Goal: Information Seeking & Learning: Learn about a topic

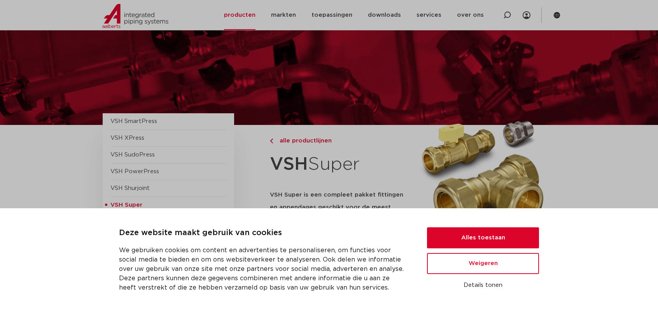
scroll to position [78, 0]
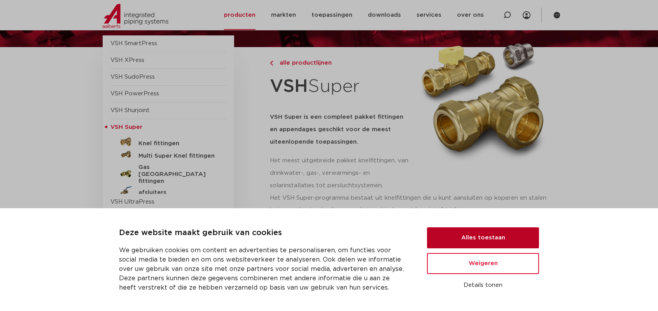
click at [461, 243] on button "Alles toestaan" at bounding box center [483, 237] width 112 height 21
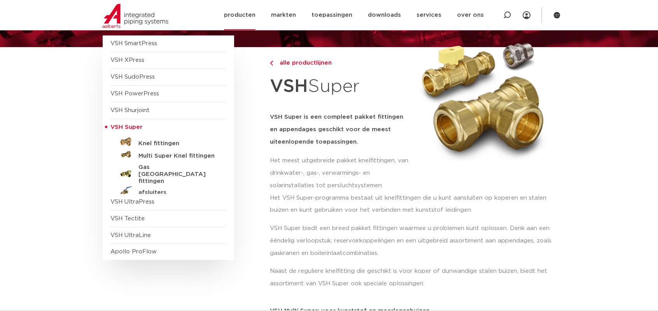
click at [244, 17] on link "producten" at bounding box center [240, 15] width 32 height 30
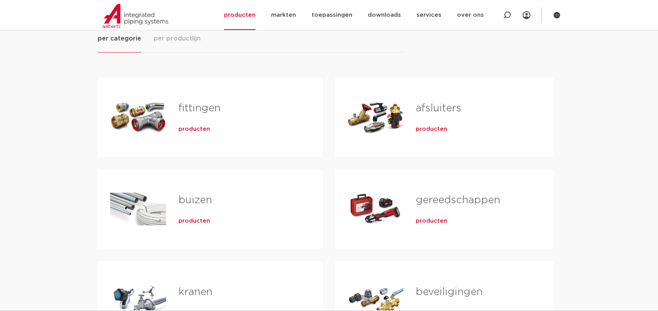
scroll to position [194, 0]
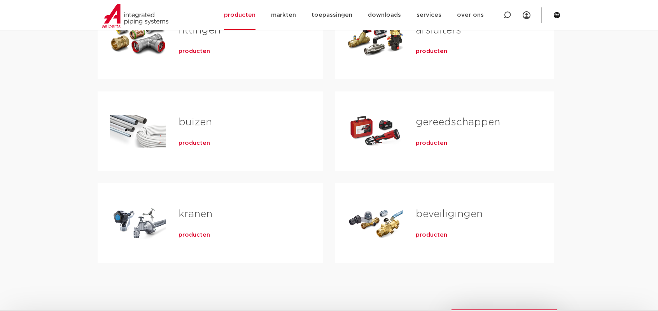
click at [202, 51] on span "producten" at bounding box center [195, 51] width 32 height 8
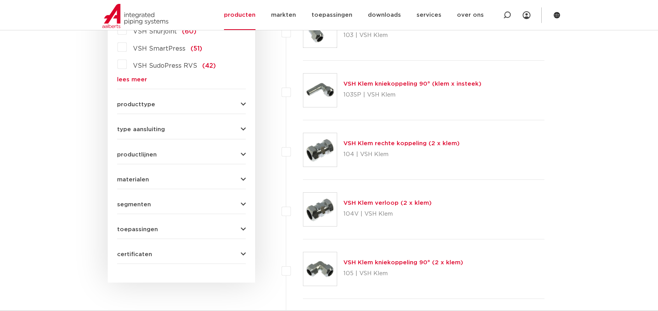
scroll to position [311, 0]
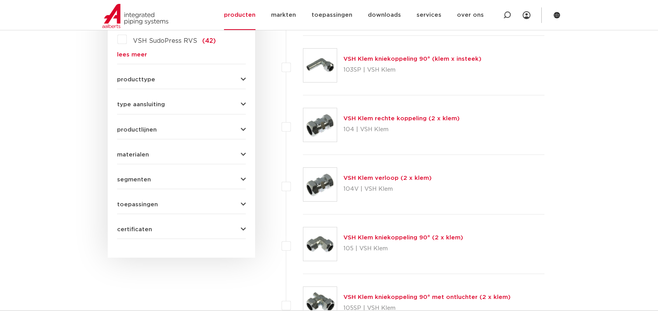
click at [159, 153] on button "materialen" at bounding box center [181, 155] width 129 height 6
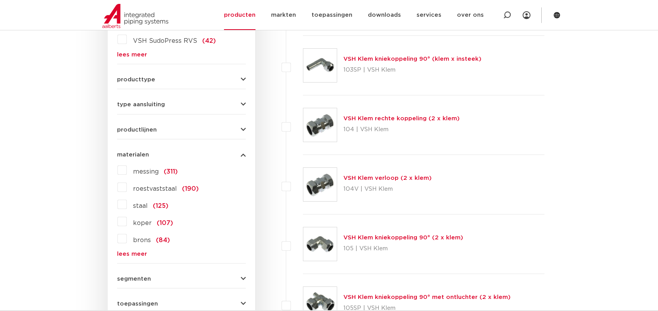
click at [144, 191] on span "roestvaststaal" at bounding box center [155, 189] width 44 height 6
click at [0, 0] on input "roestvaststaal (190)" at bounding box center [0, 0] width 0 height 0
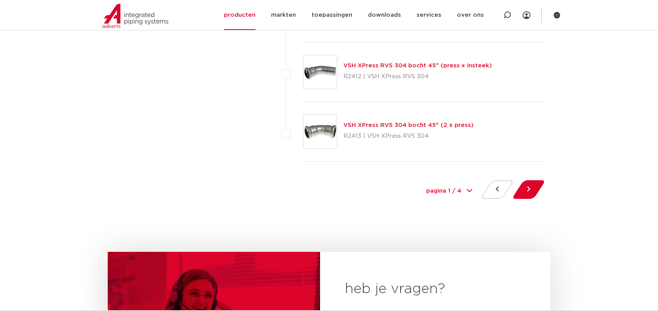
scroll to position [3578, 0]
click at [530, 188] on button at bounding box center [529, 188] width 22 height 19
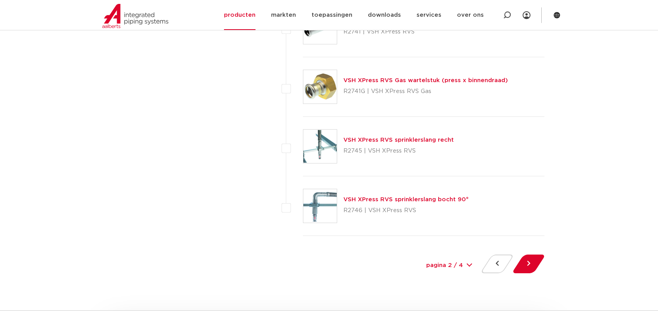
scroll to position [3539, 0]
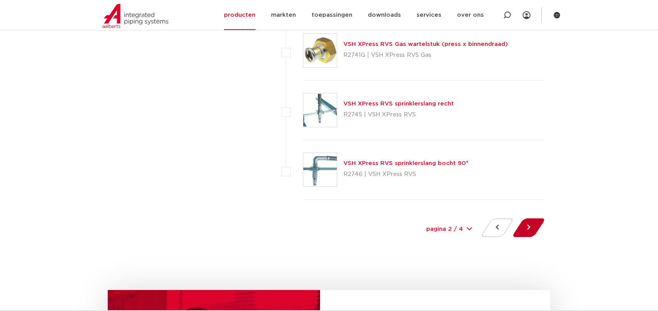
click at [527, 227] on button at bounding box center [529, 227] width 22 height 19
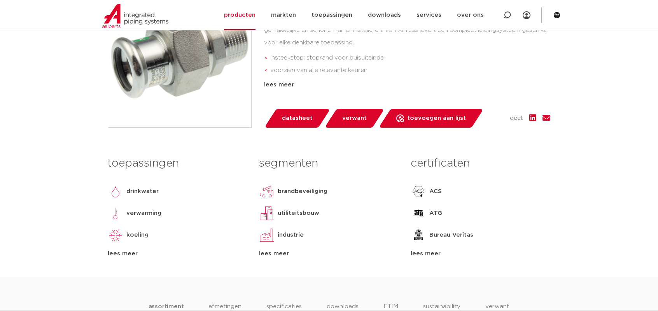
scroll to position [194, 0]
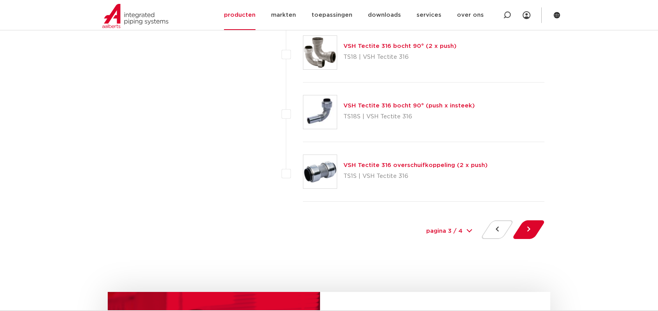
scroll to position [3539, 0]
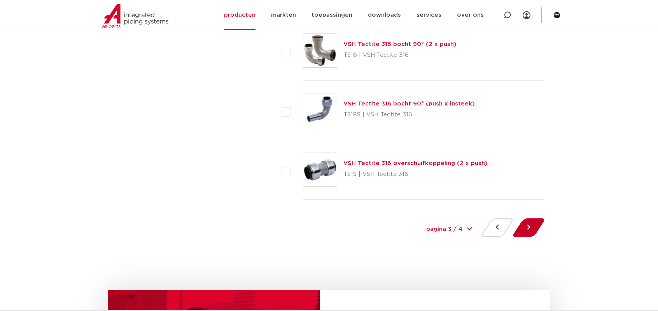
click at [532, 223] on button at bounding box center [529, 227] width 22 height 19
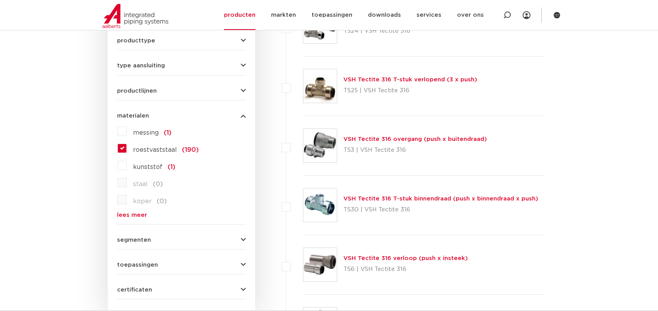
scroll to position [545, 0]
